Goal: Task Accomplishment & Management: Use online tool/utility

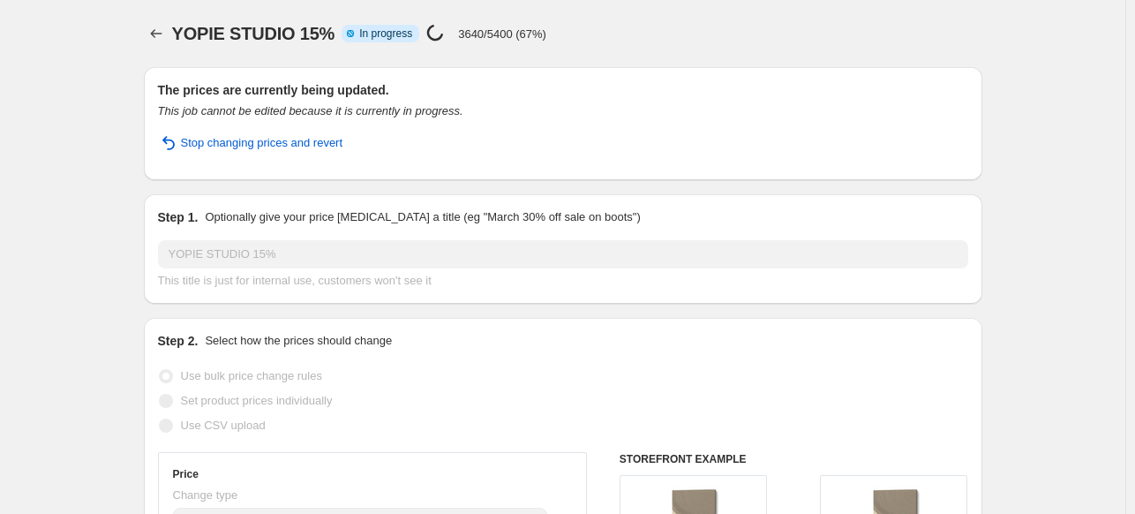
select select "percentage"
select select "collection"
click at [150, 26] on button "Price change jobs" at bounding box center [156, 33] width 25 height 25
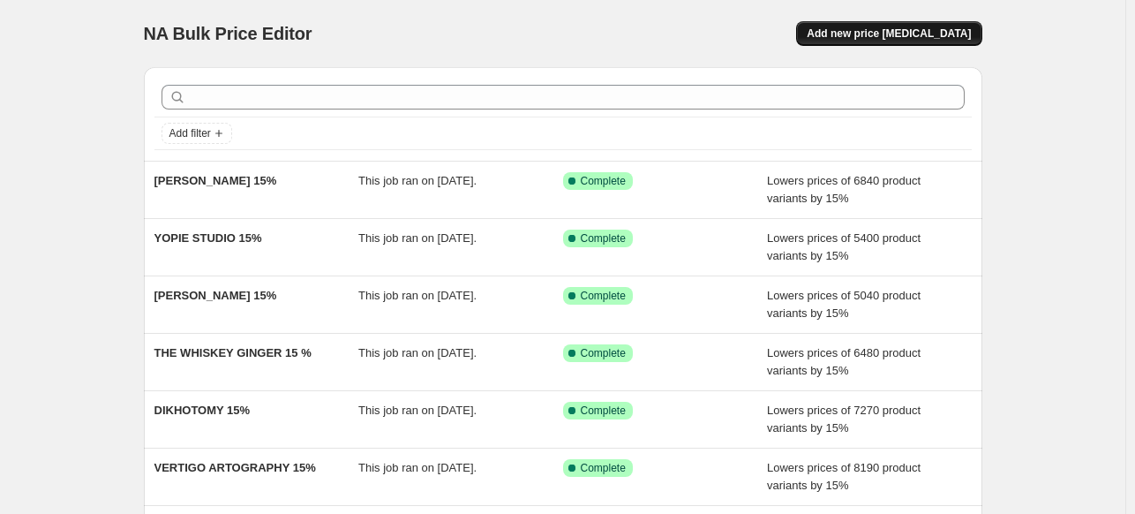
click at [883, 36] on span "Add new price [MEDICAL_DATA]" at bounding box center [889, 33] width 164 height 14
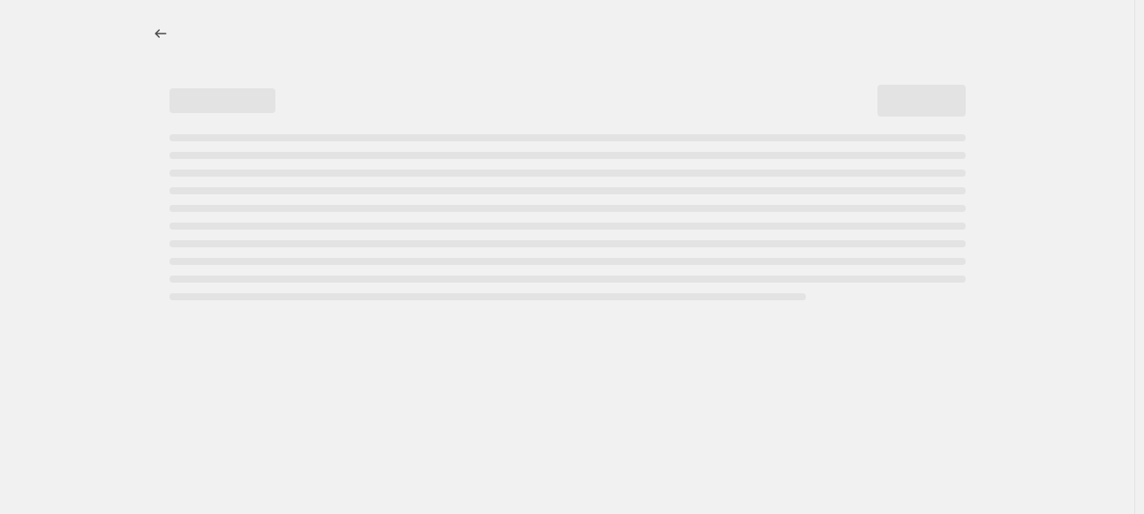
select select "percentage"
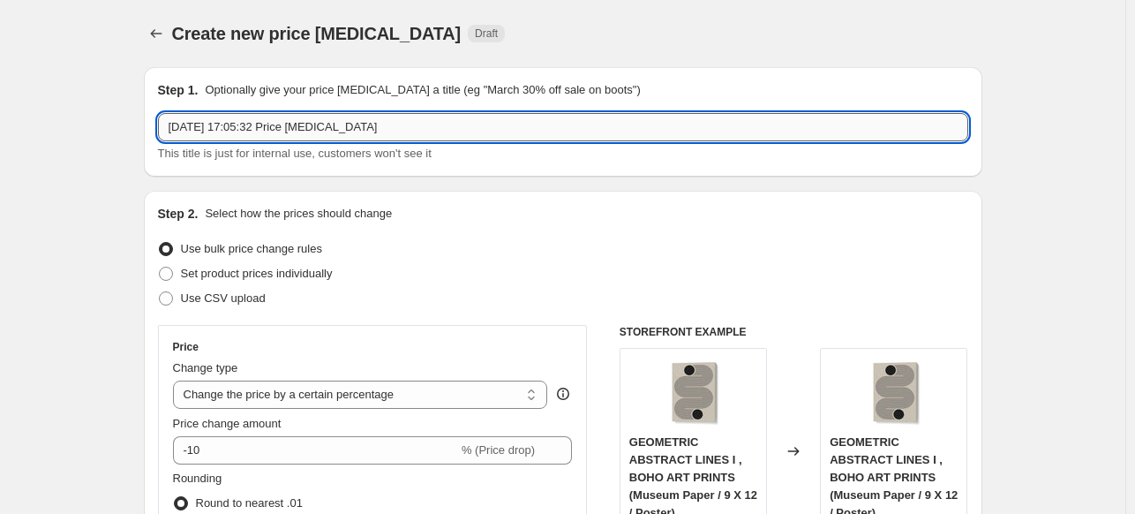
click at [577, 125] on input "[DATE] 17:05:32 Price [MEDICAL_DATA]" at bounding box center [563, 127] width 810 height 28
paste input "THE ART CONCEPT"
type input "THE ART CONCEPT 15%"
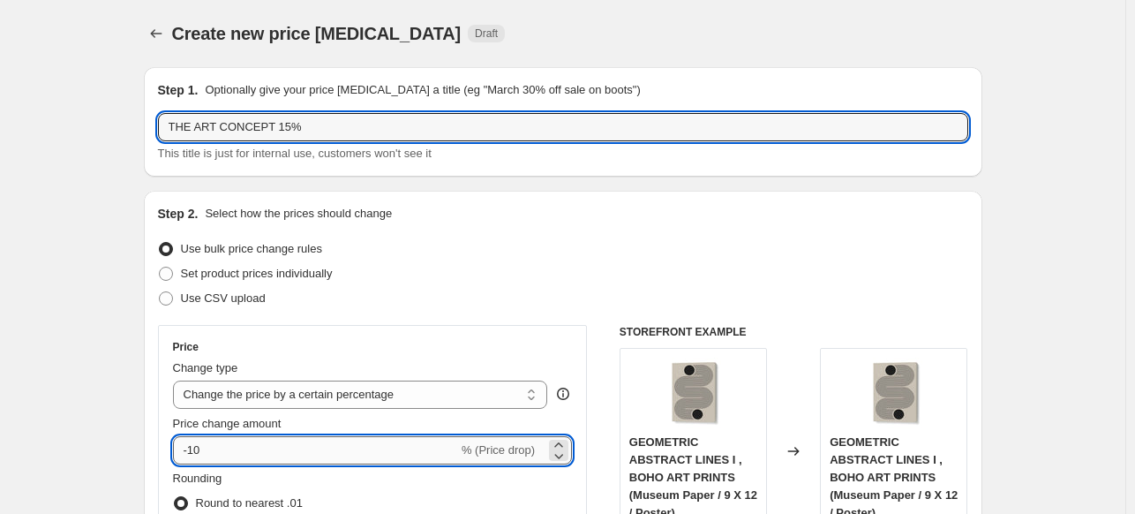
click at [276, 449] on input "-10" at bounding box center [315, 450] width 285 height 28
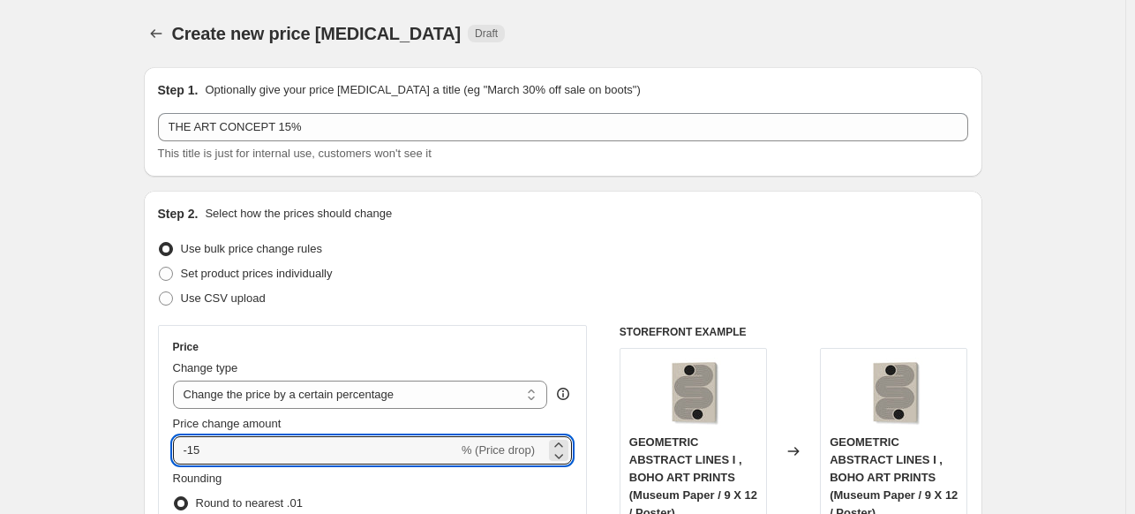
type input "-15"
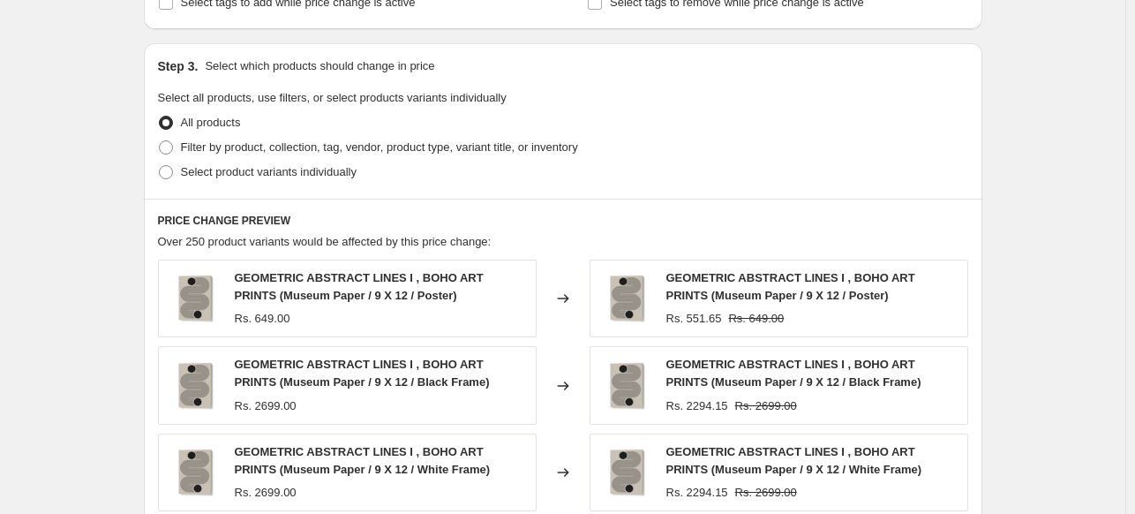
scroll to position [794, 0]
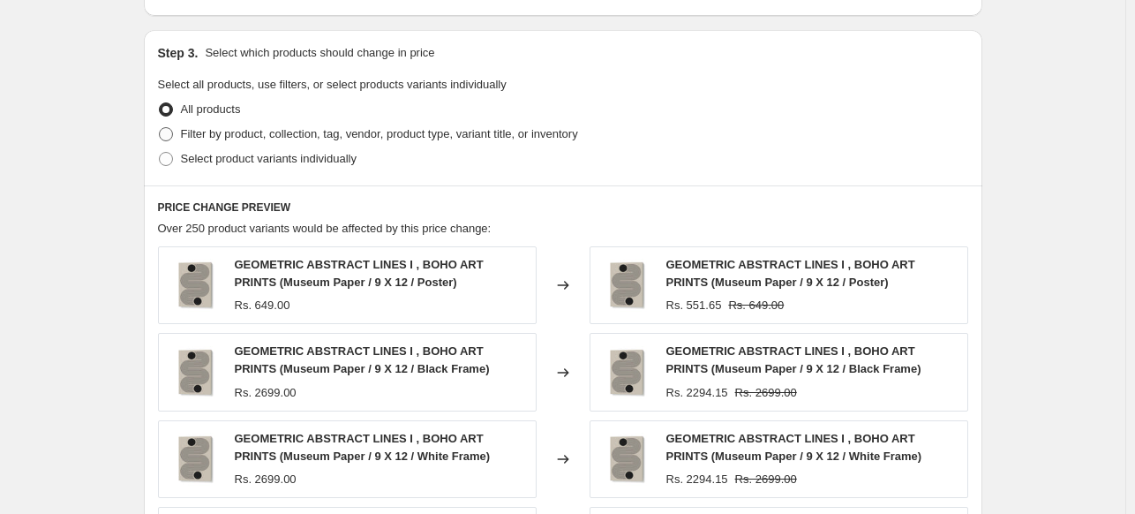
click at [213, 145] on label "Filter by product, collection, tag, vendor, product type, variant title, or inv…" at bounding box center [368, 134] width 420 height 25
click at [160, 128] on input "Filter by product, collection, tag, vendor, product type, variant title, or inv…" at bounding box center [159, 127] width 1 height 1
radio input "true"
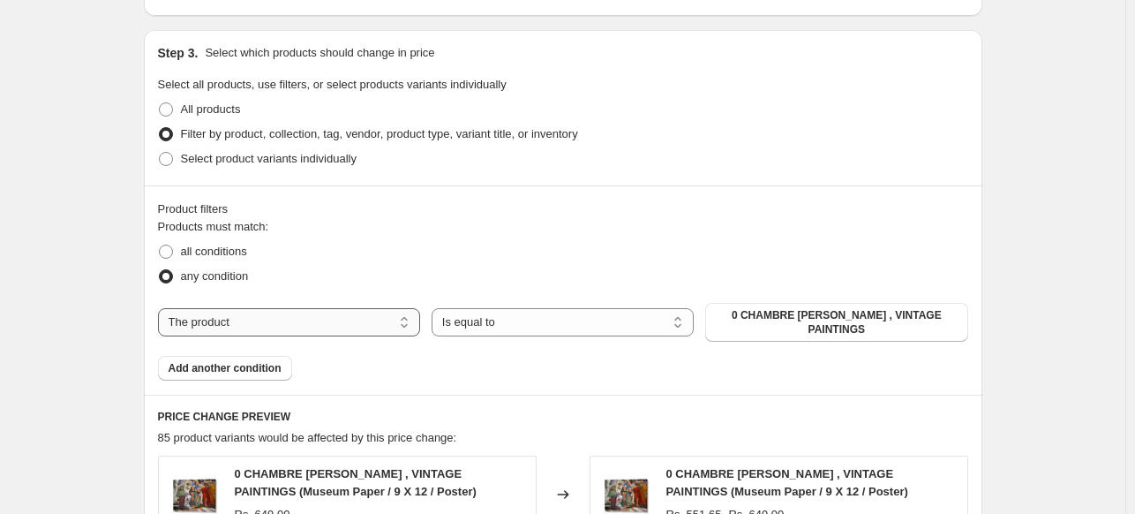
click at [318, 317] on select "The product The product's collection The product's tag The product's vendor The…" at bounding box center [289, 322] width 262 height 28
select select "collection"
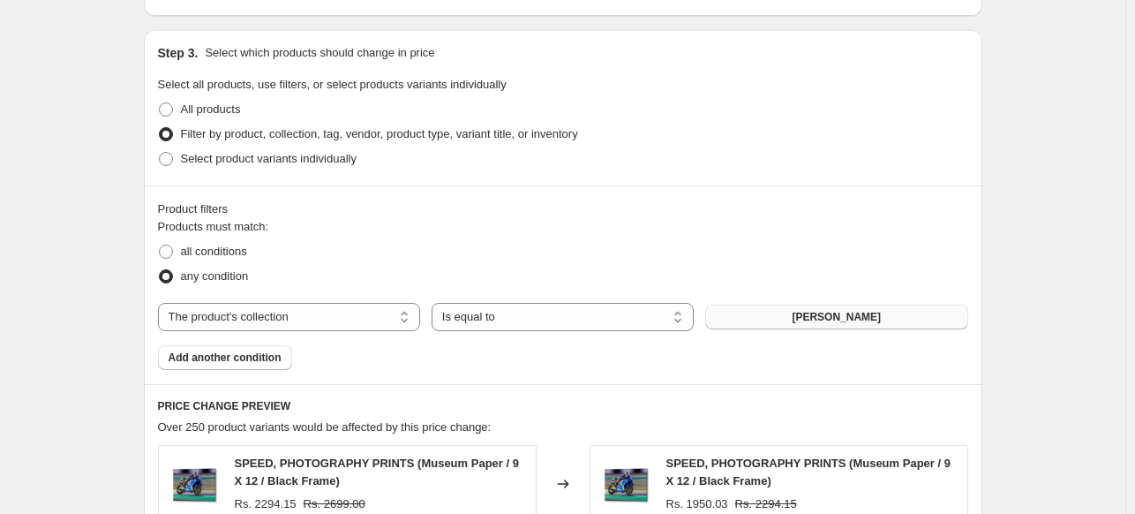
click at [850, 317] on span "[PERSON_NAME]" at bounding box center [836, 317] width 89 height 14
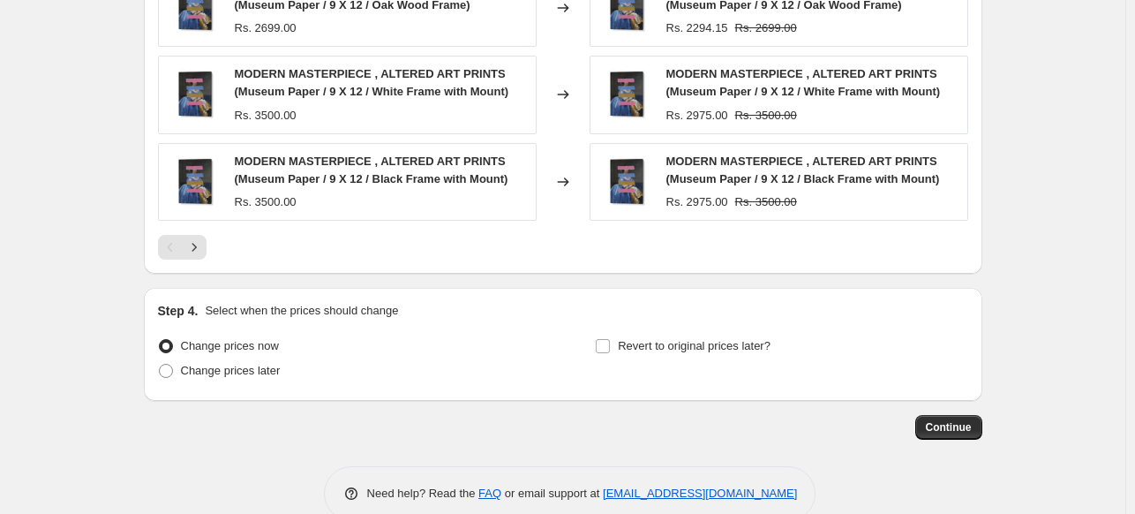
scroll to position [1475, 0]
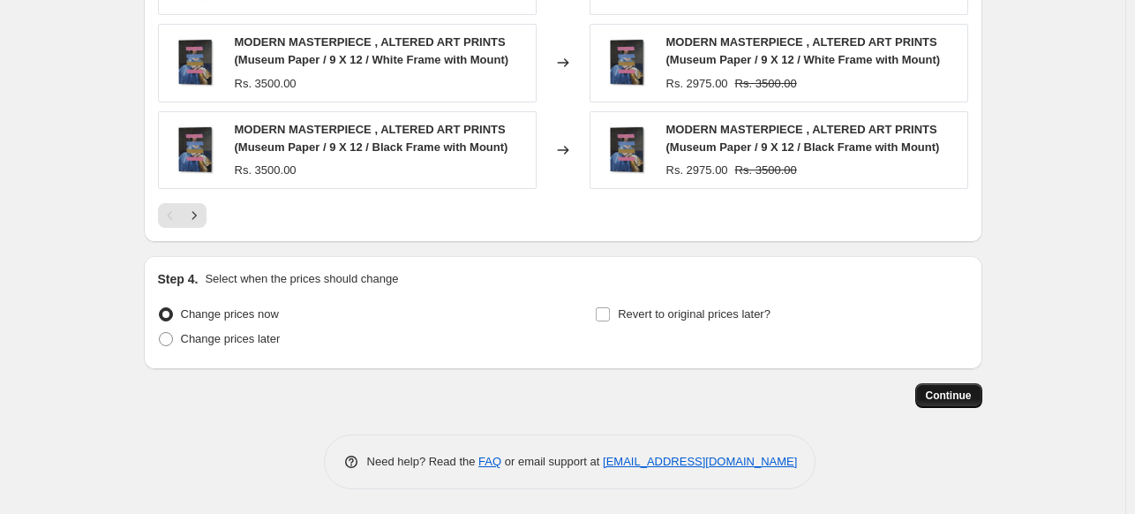
click at [929, 390] on button "Continue" at bounding box center [948, 395] width 67 height 25
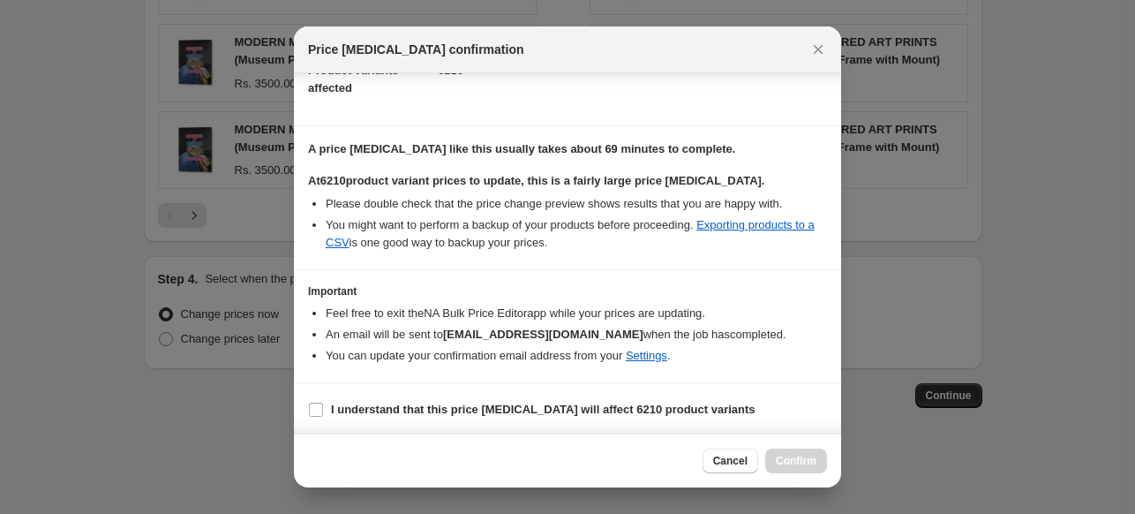
scroll to position [215, 0]
click at [395, 411] on b "I understand that this price [MEDICAL_DATA] will affect 6210 product variants" at bounding box center [543, 408] width 424 height 13
click at [321, 409] on input "I understand that this price [MEDICAL_DATA] will affect 6210 product variants" at bounding box center [316, 409] width 14 height 14
checkbox input "true"
click at [802, 469] on button "Confirm" at bounding box center [796, 460] width 62 height 25
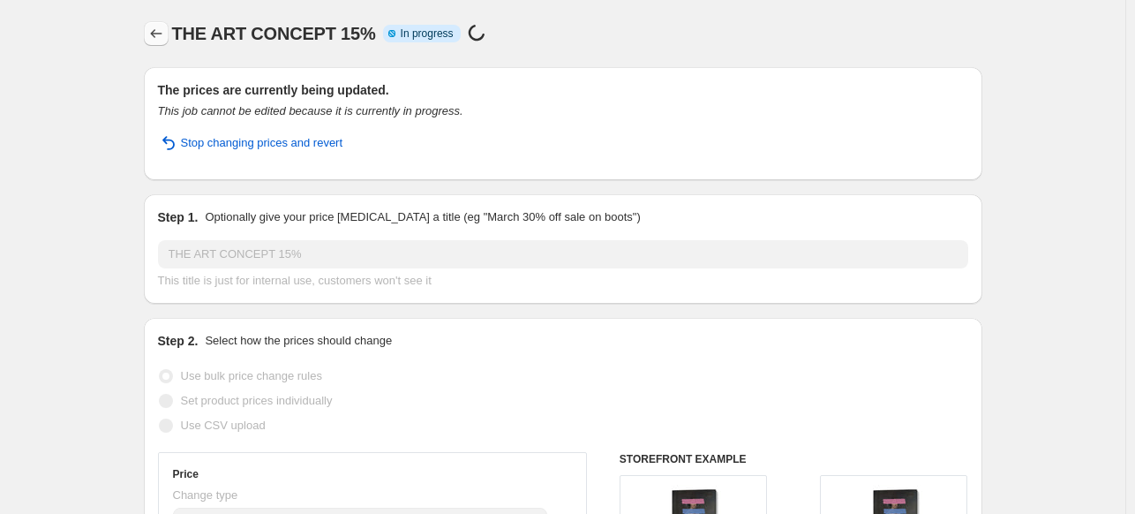
click at [152, 32] on icon "Price change jobs" at bounding box center [156, 34] width 18 height 18
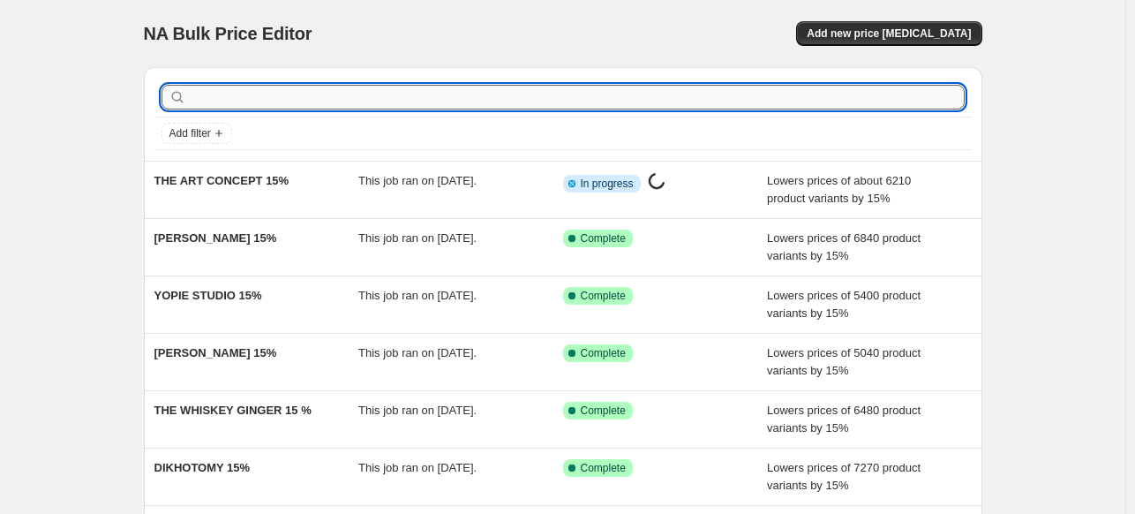
click at [445, 90] on input "text" at bounding box center [577, 97] width 775 height 25
paste input "[PERSON_NAME]"
type input "[PERSON_NAME]"
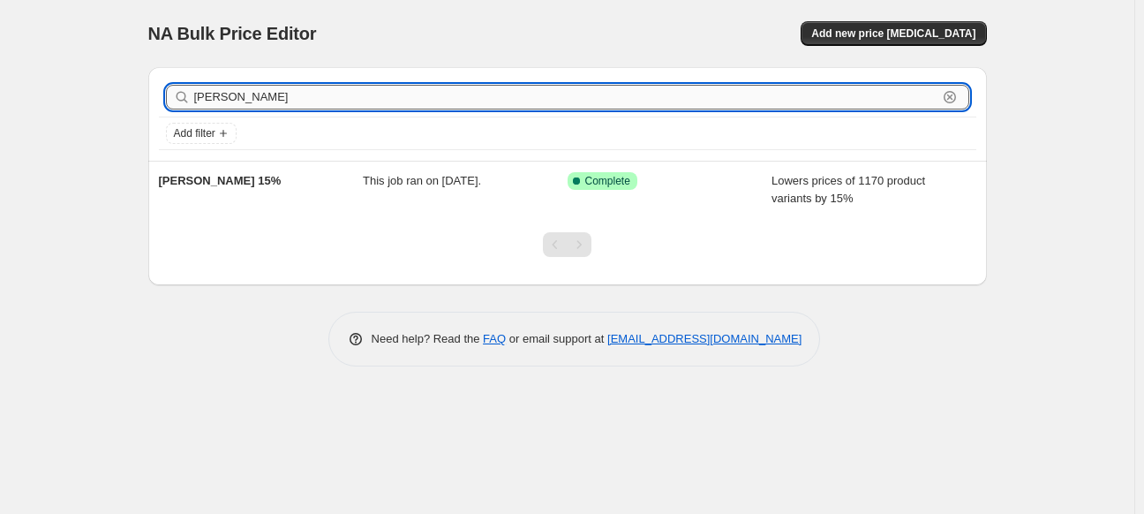
drag, startPoint x: 445, startPoint y: 91, endPoint x: 197, endPoint y: 87, distance: 248.0
click at [197, 87] on input "[PERSON_NAME]" at bounding box center [565, 97] width 743 height 25
type input "S"
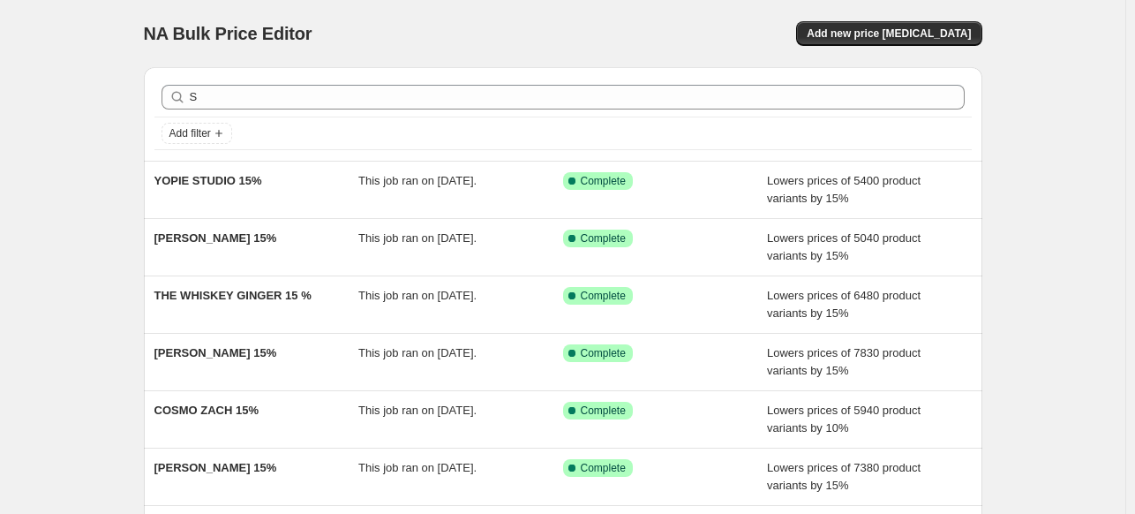
click at [59, 77] on div "NA Bulk Price Editor. This page is ready NA Bulk Price Editor Add new price [ME…" at bounding box center [562, 454] width 1125 height 909
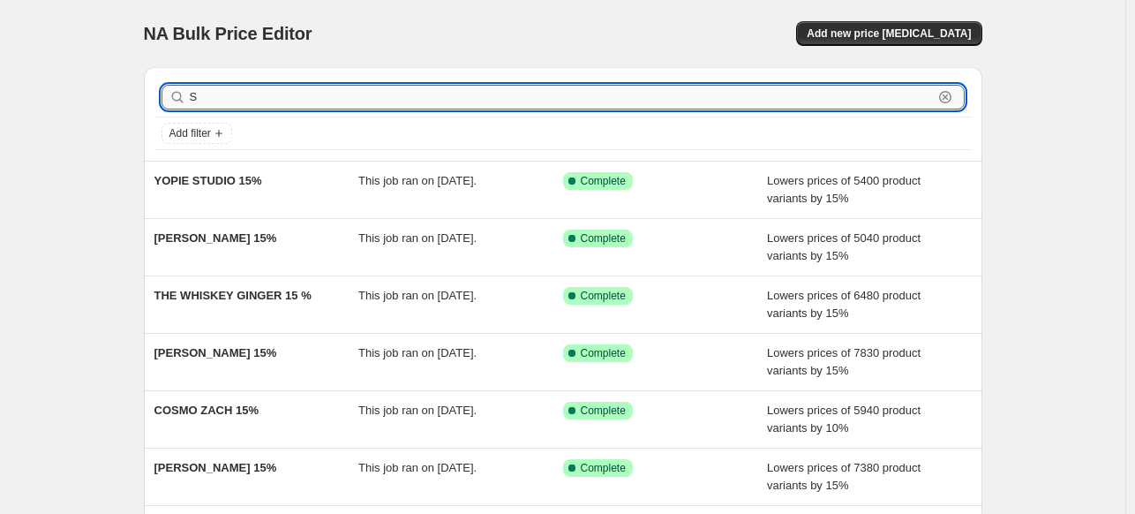
click at [225, 95] on input "S" at bounding box center [561, 97] width 743 height 25
